Goal: Task Accomplishment & Management: Manage account settings

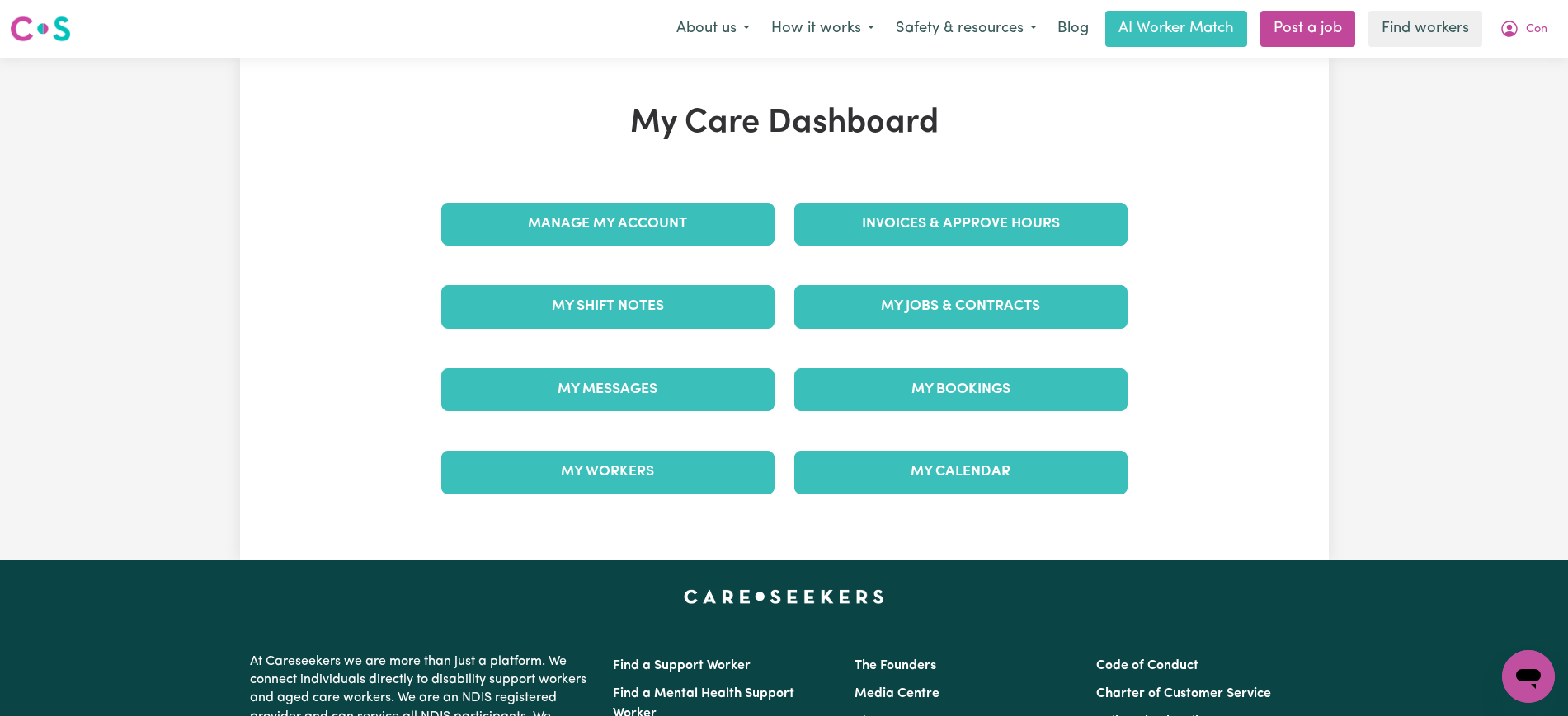
drag, startPoint x: 0, startPoint y: 0, endPoint x: 836, endPoint y: 219, distance: 864.2
click at [835, 218] on div "My Care Dashboard Manage My Account Invoices & Approve Hours My Shift Notes My …" at bounding box center [784, 309] width 726 height 411
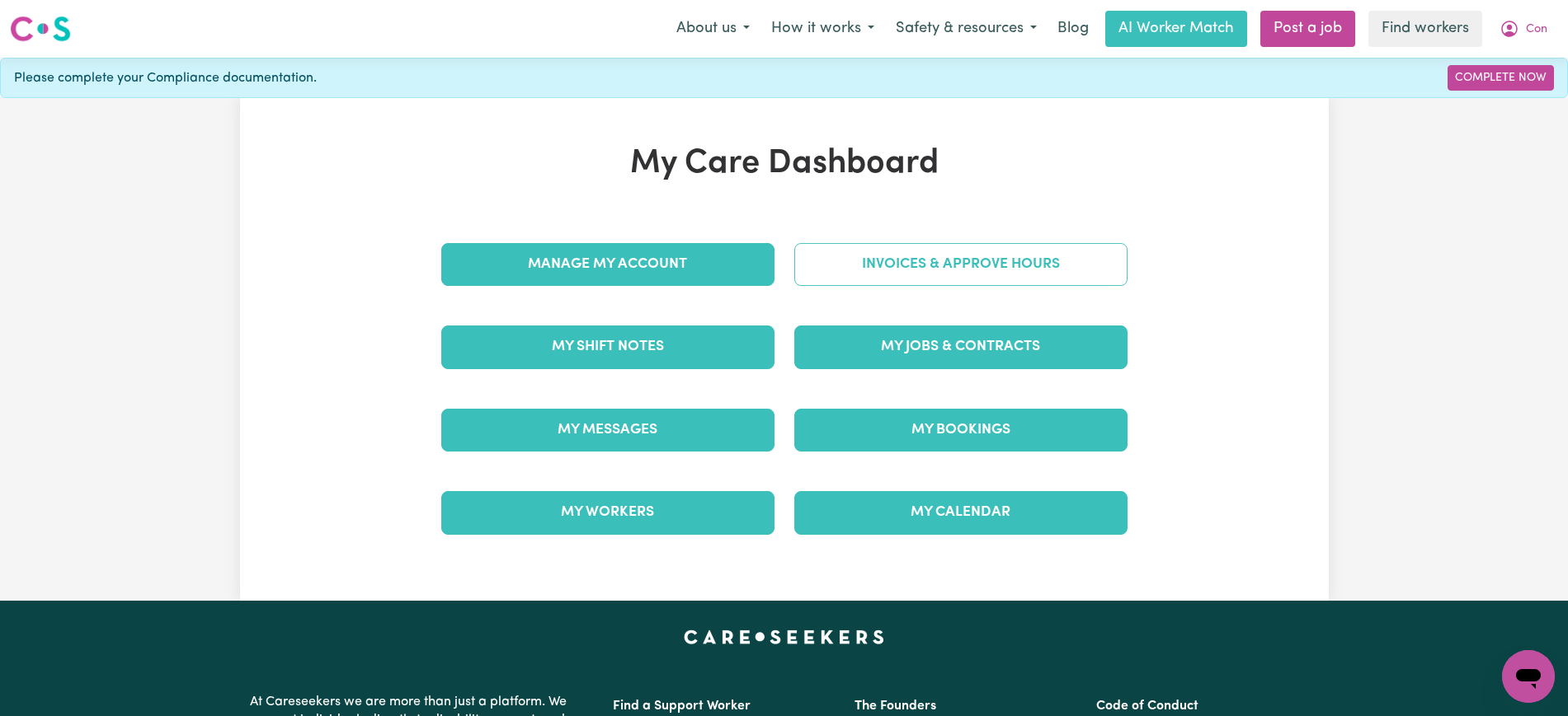
click at [883, 265] on link "Invoices & Approve Hours" at bounding box center [961, 265] width 333 height 43
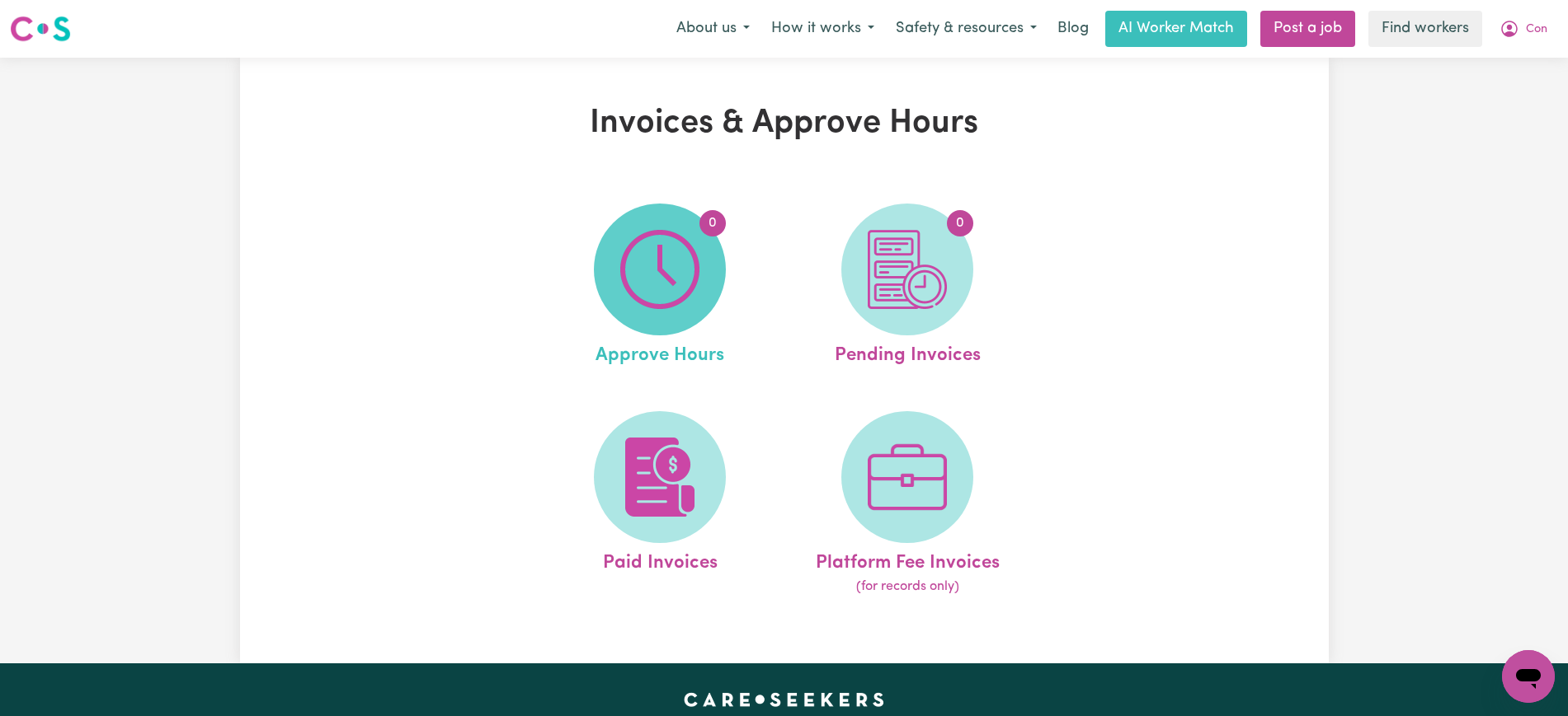
click at [715, 278] on span "0" at bounding box center [660, 270] width 132 height 132
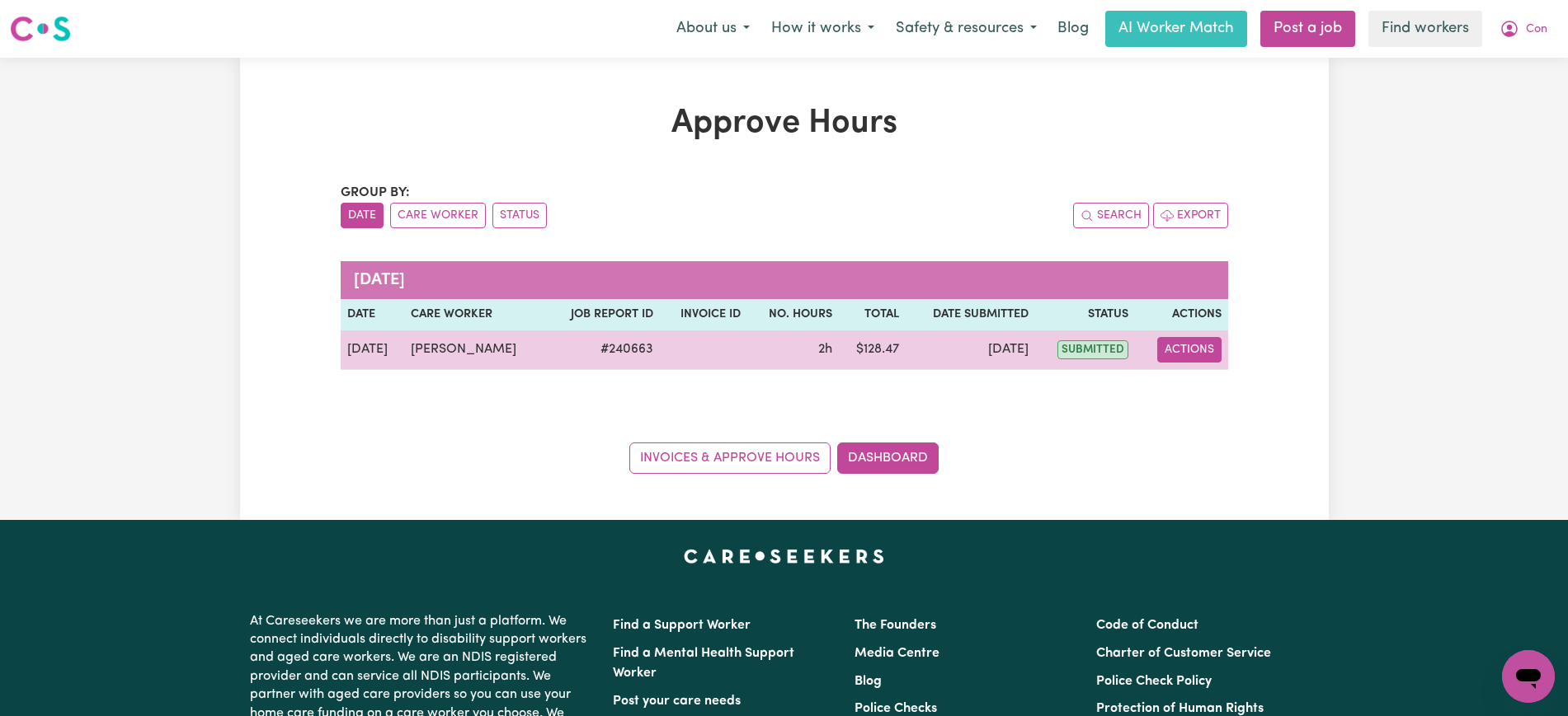
drag, startPoint x: 1209, startPoint y: 351, endPoint x: 1223, endPoint y: 357, distance: 15.2
click at [1210, 351] on button "Actions" at bounding box center [1189, 350] width 64 height 25
click at [1231, 383] on link "View Job Report" at bounding box center [1229, 388] width 141 height 33
select select "pm"
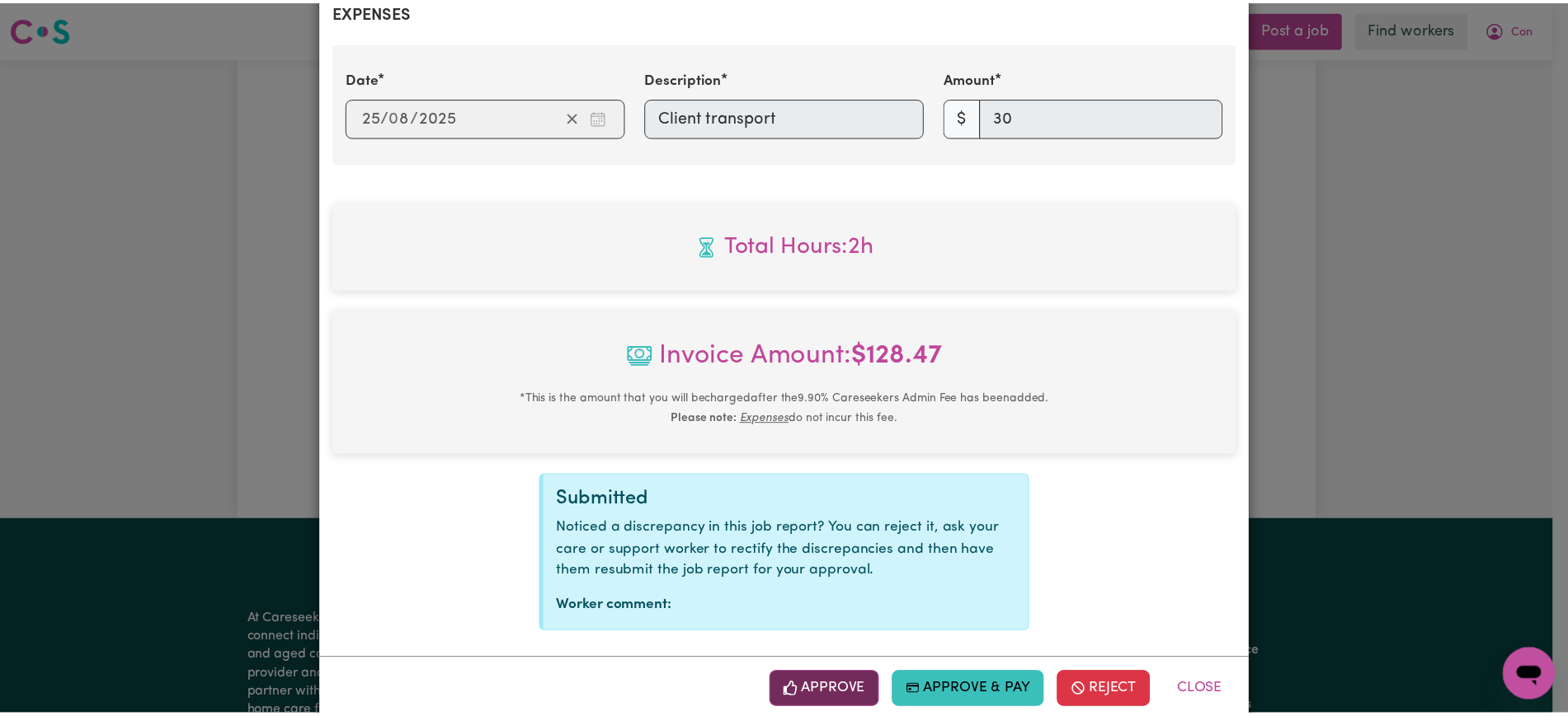
scroll to position [656, 0]
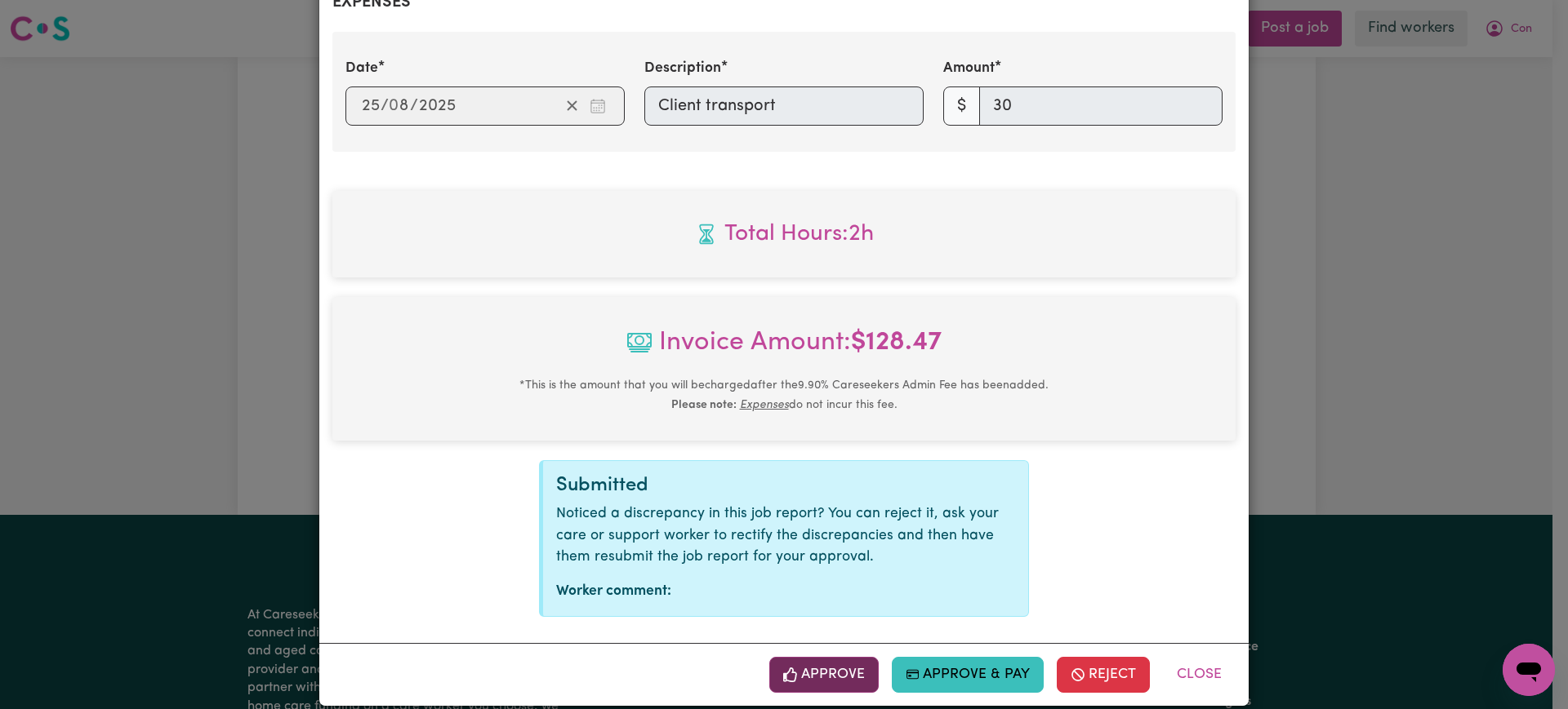
click at [838, 659] on button "Approve" at bounding box center [824, 675] width 110 height 36
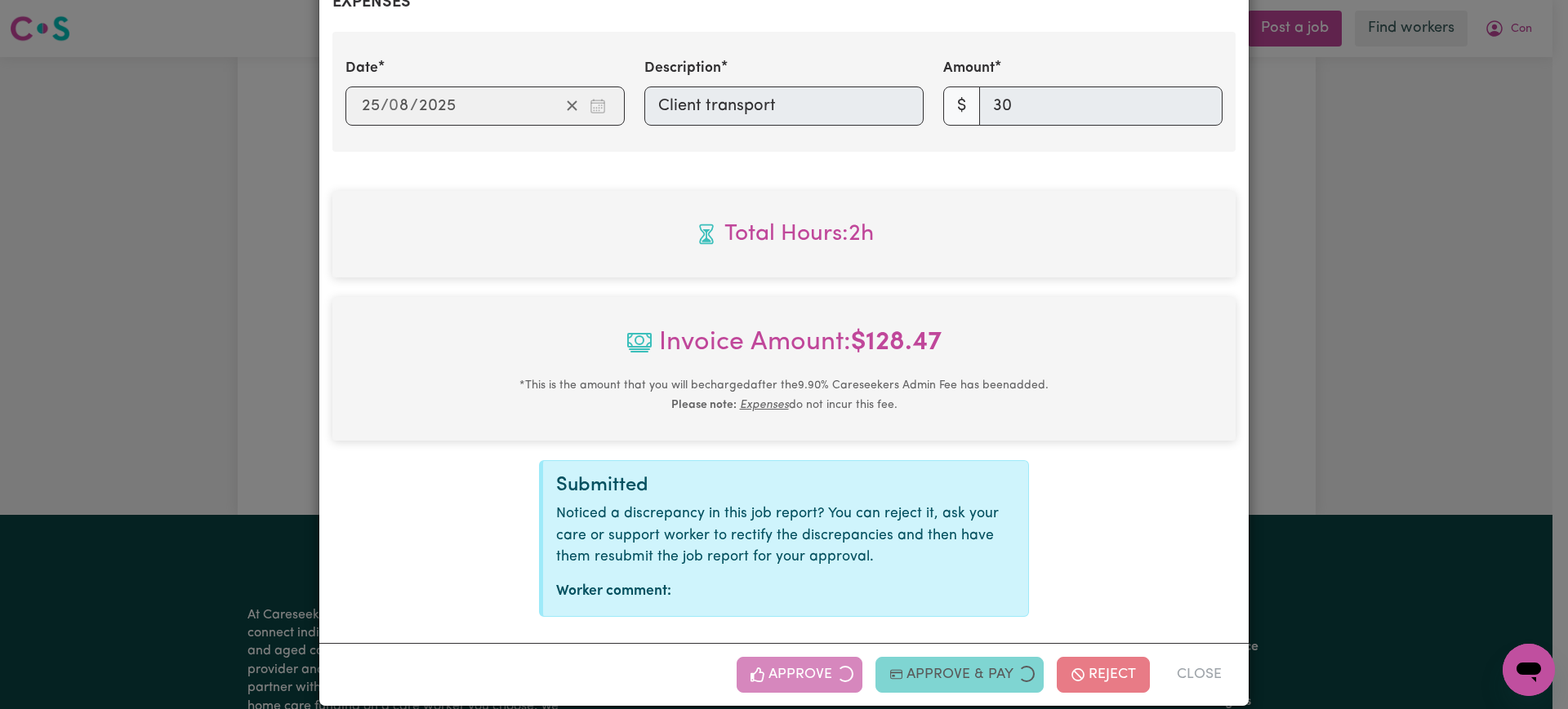
drag, startPoint x: 1389, startPoint y: 339, endPoint x: 1024, endPoint y: 427, distance: 375.5
click at [1390, 338] on div "Job Report # 240663 - [PERSON_NAME] Summary Job report # 240663 Client name: Co…" at bounding box center [784, 354] width 1568 height 709
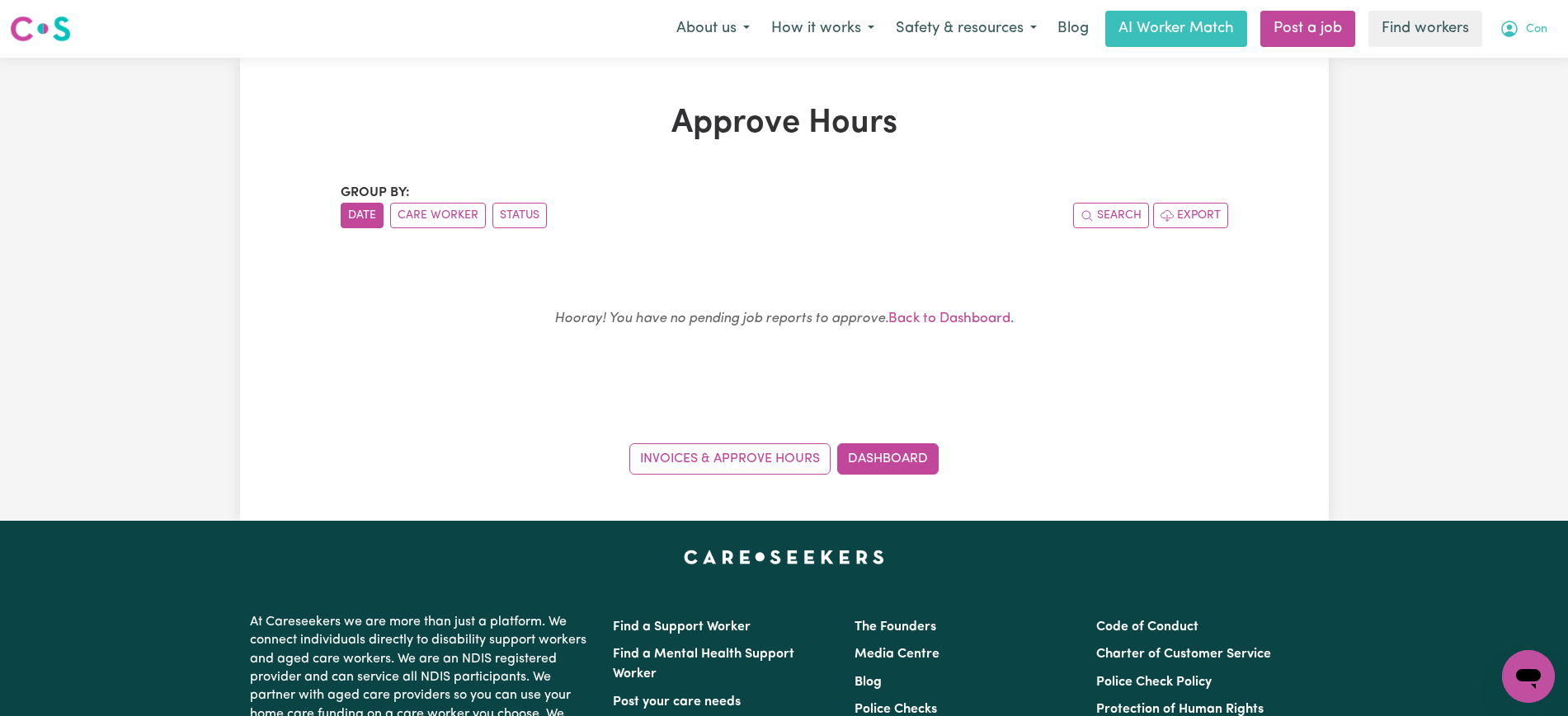
click at [1530, 28] on span "Con" at bounding box center [1536, 29] width 21 height 18
click at [1507, 90] on link "Logout" at bounding box center [1492, 95] width 130 height 31
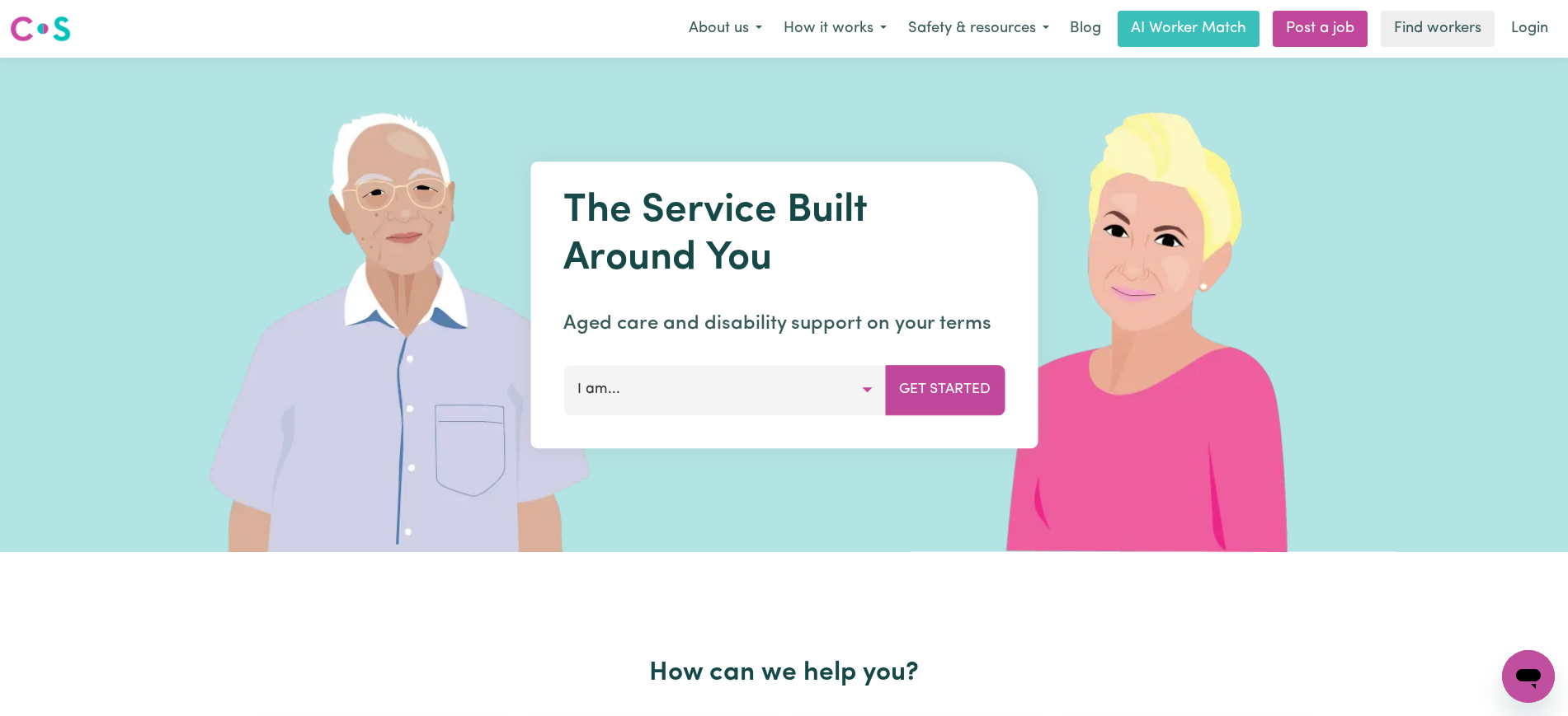
click at [1524, 29] on link "Login" at bounding box center [1529, 29] width 57 height 36
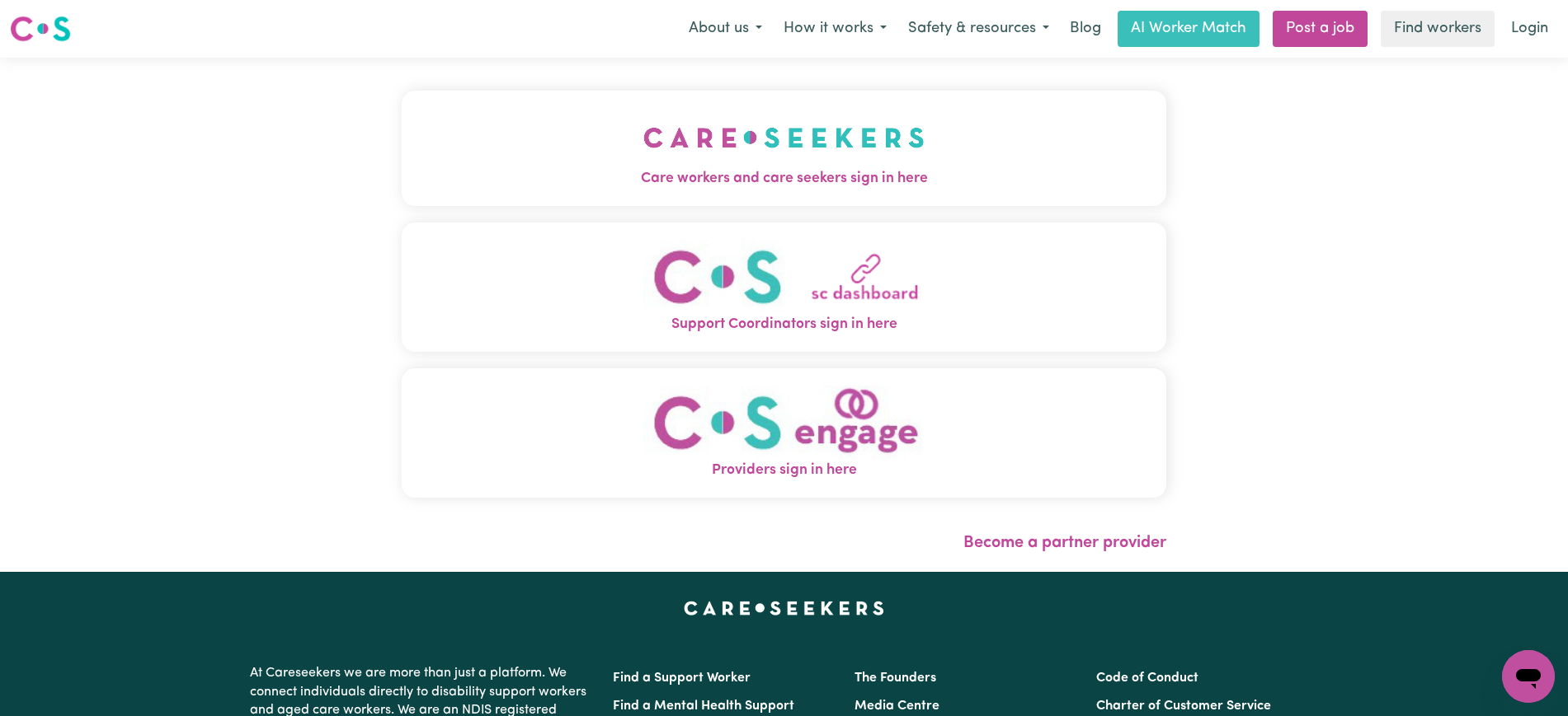
click at [607, 171] on span "Care workers and care seekers sign in here" at bounding box center [784, 178] width 765 height 21
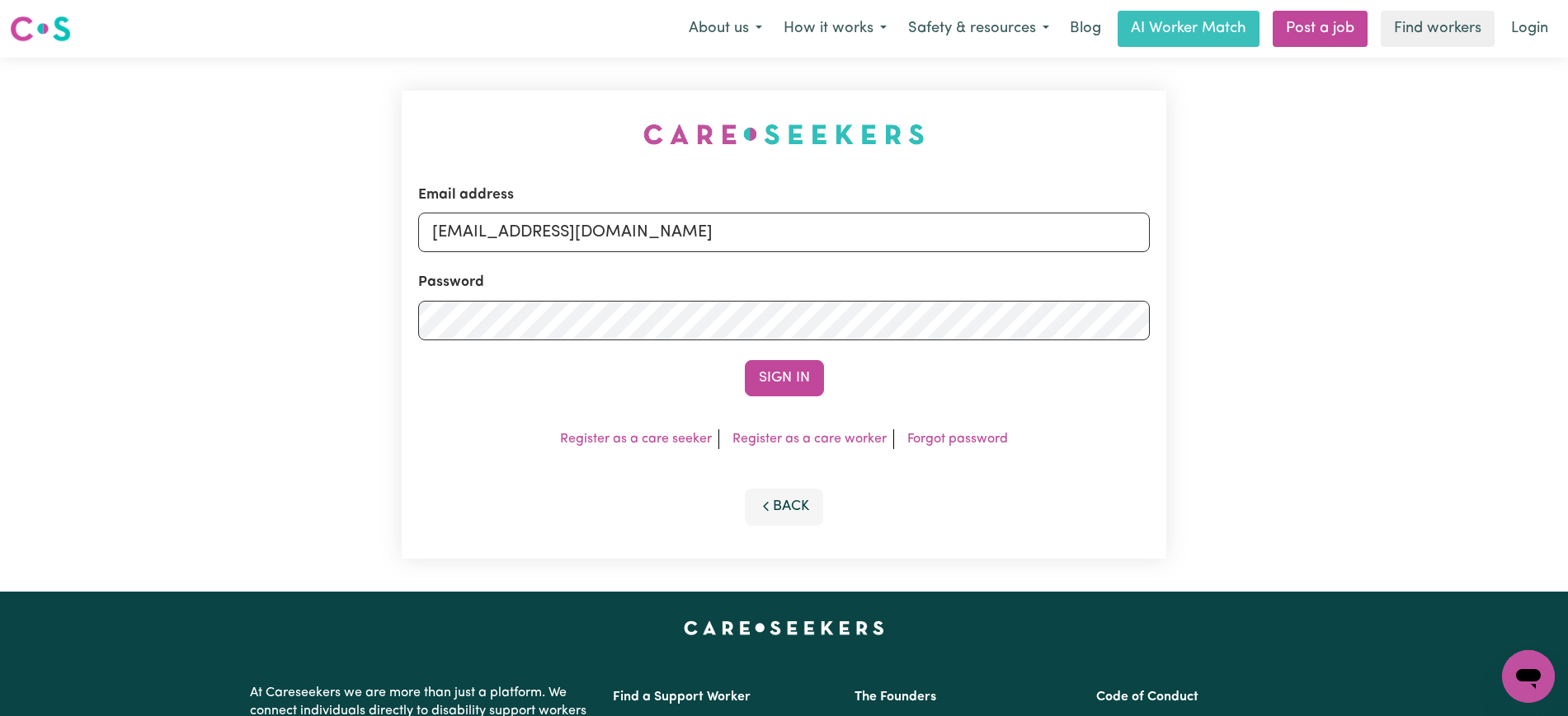
click at [323, 120] on div "Email address [EMAIL_ADDRESS][DOMAIN_NAME] Password Sign In Register as a care …" at bounding box center [784, 325] width 1568 height 534
drag, startPoint x: 518, startPoint y: 234, endPoint x: 986, endPoint y: 238, distance: 468.0
click at [980, 232] on input "[EMAIL_ADDRESS][DOMAIN_NAME]" at bounding box center [783, 232] width 732 height 40
paste input "hristinecannonhill_HCS"
type input "[EMAIL_ADDRESS][DOMAIN_NAME]"
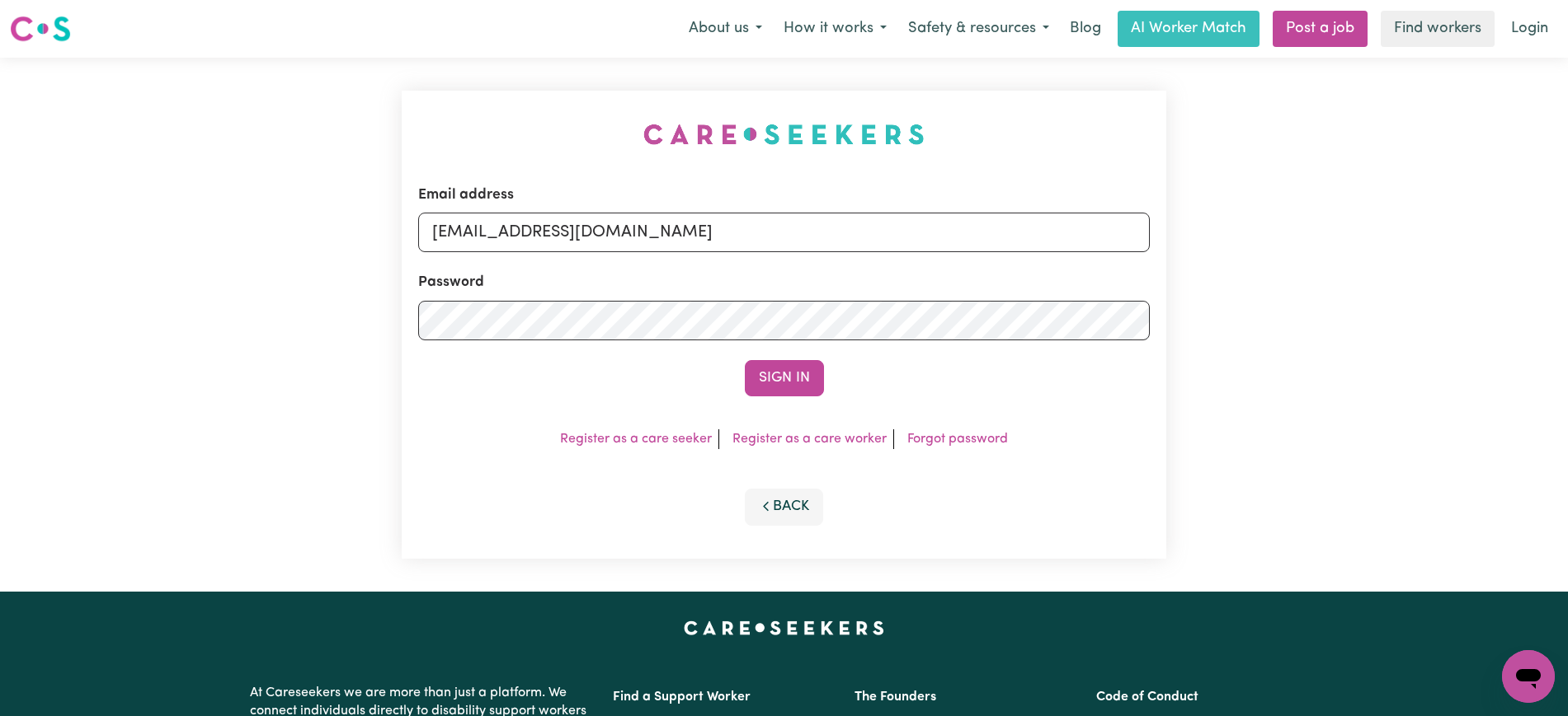
click at [628, 125] on div "Email address [EMAIL_ADDRESS][DOMAIN_NAME] Password Sign In Register as a care …" at bounding box center [784, 325] width 765 height 468
click at [798, 380] on button "Sign In" at bounding box center [785, 378] width 79 height 36
